Goal: Information Seeking & Learning: Check status

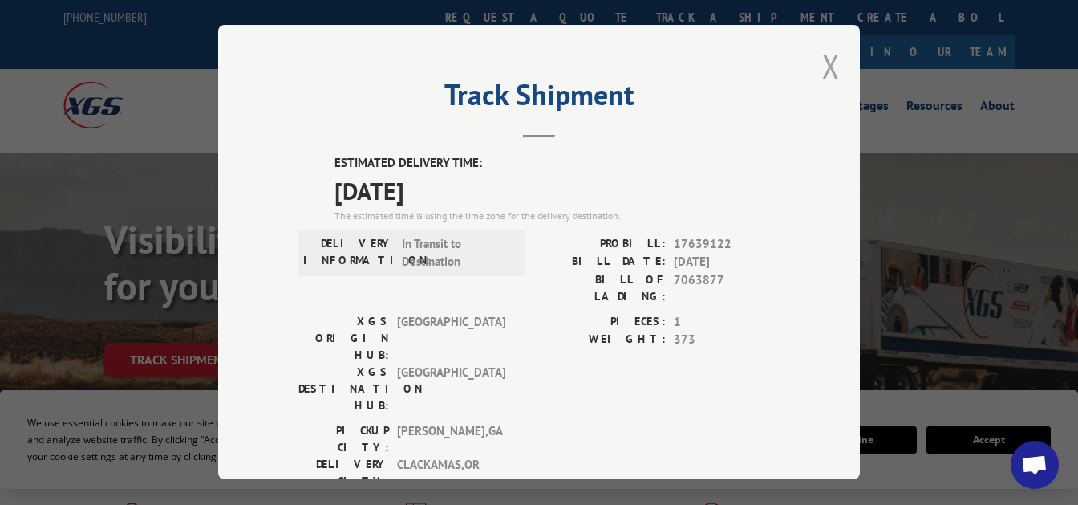
click at [832, 71] on button "Close modal" at bounding box center [831, 66] width 18 height 43
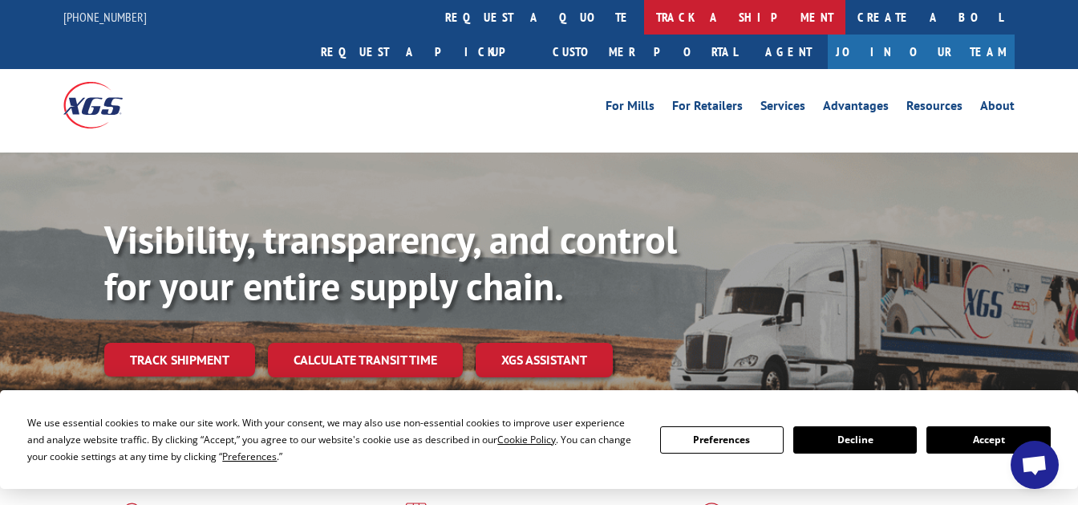
click at [644, 20] on link "track a shipment" at bounding box center [744, 17] width 201 height 35
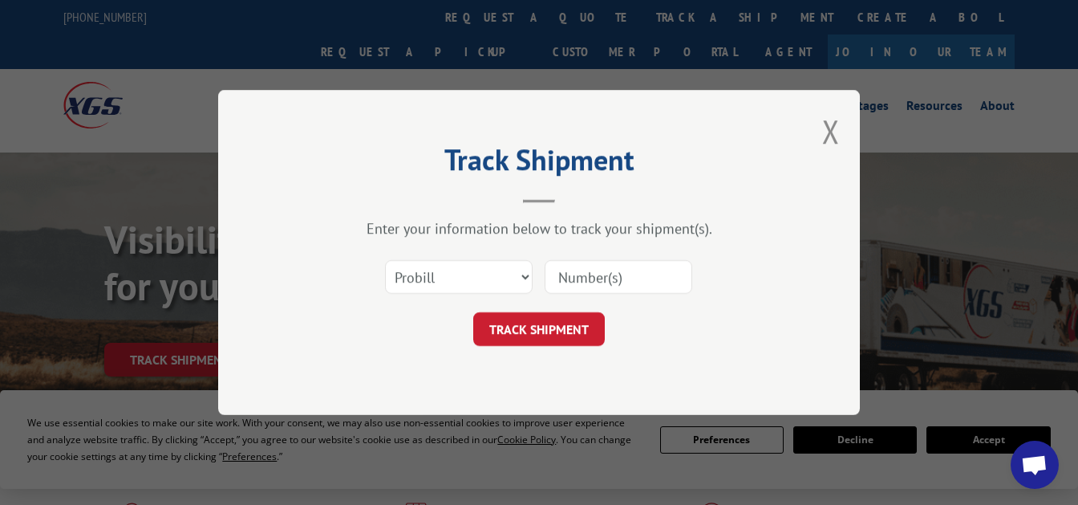
click at [615, 270] on input at bounding box center [619, 277] width 148 height 34
paste input "6025217"
type input "6025217"
click at [385, 260] on select "Select category... Probill BOL PO" at bounding box center [459, 277] width 148 height 34
select select "bol"
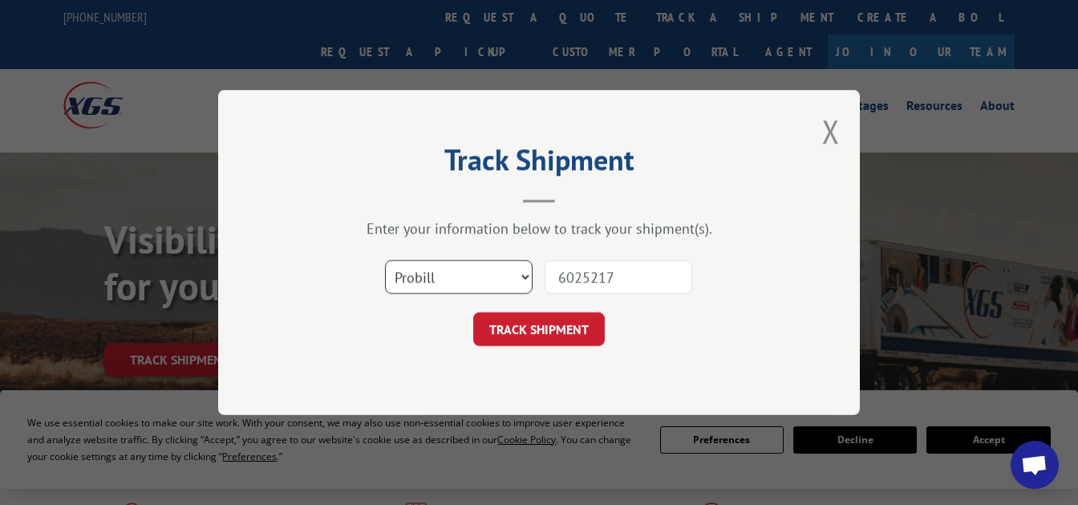
click option "BOL" at bounding box center [0, 0] width 0 height 0
click at [538, 331] on button "TRACK SHIPMENT" at bounding box center [539, 329] width 132 height 34
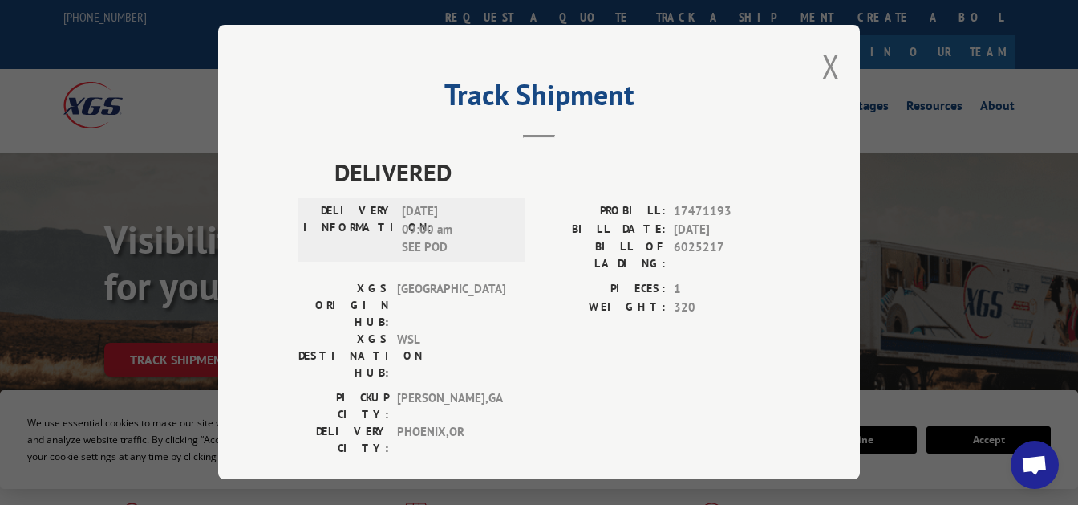
click at [428, 242] on span "[DATE] 09:00 am SEE POD" at bounding box center [456, 230] width 108 height 55
click at [826, 61] on button "Close modal" at bounding box center [831, 66] width 18 height 43
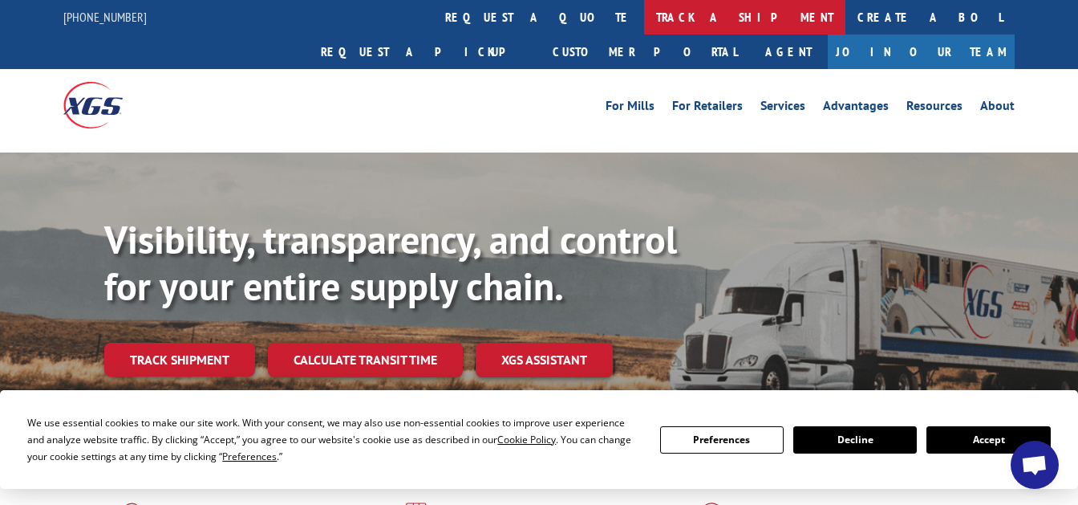
click at [644, 30] on link "track a shipment" at bounding box center [744, 17] width 201 height 35
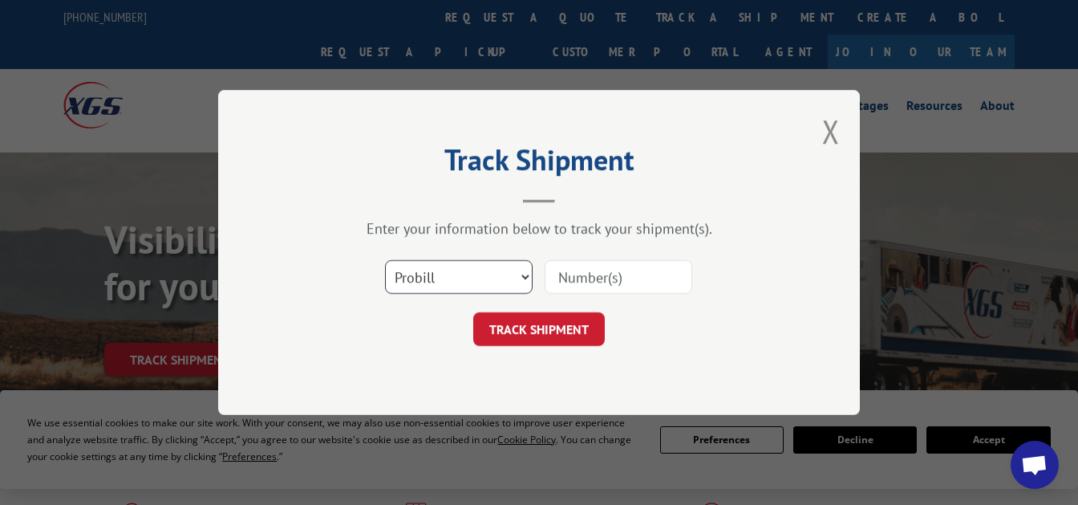
click at [385, 260] on select "Select category... Probill BOL PO" at bounding box center [459, 277] width 148 height 34
select select "bol"
click option "BOL" at bounding box center [0, 0] width 0 height 0
click at [607, 282] on input at bounding box center [619, 277] width 148 height 34
type input "6025217"
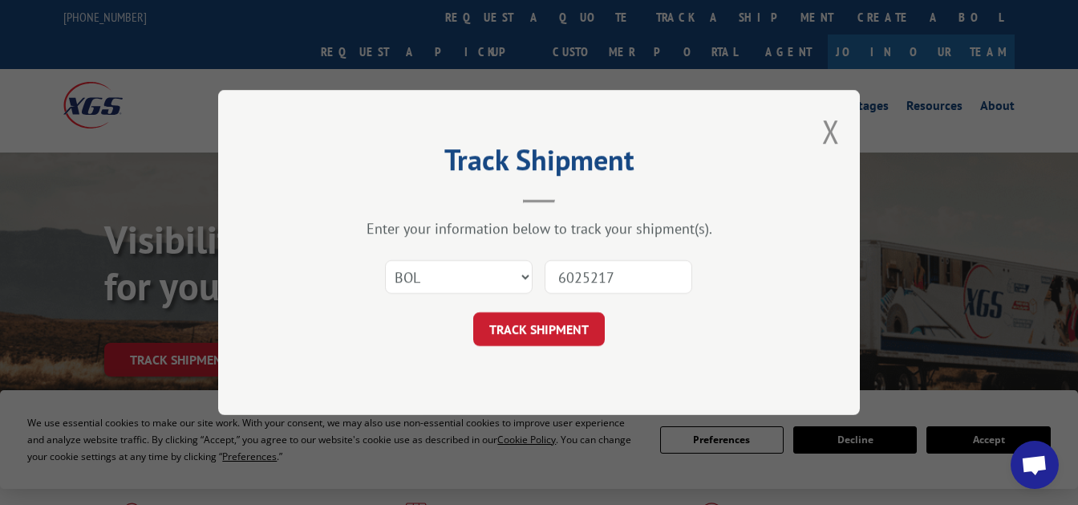
click button "TRACK SHIPMENT" at bounding box center [539, 329] width 132 height 34
